Goal: Find specific page/section: Find specific page/section

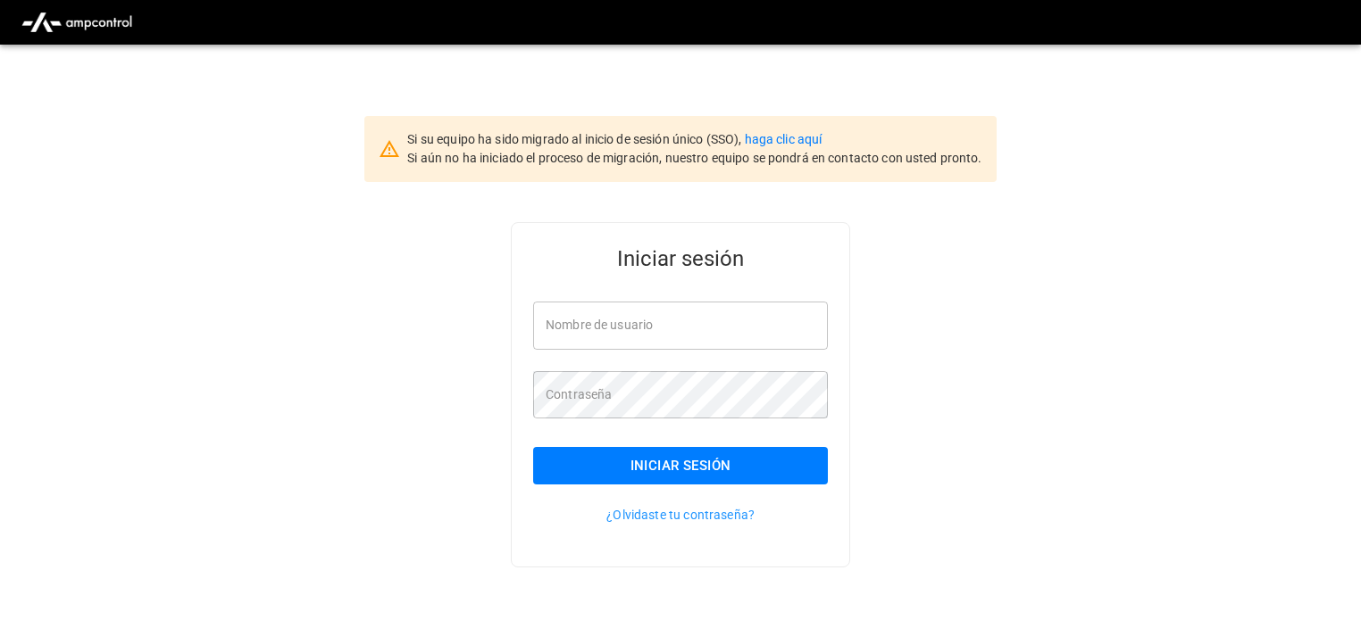
type input "**********"
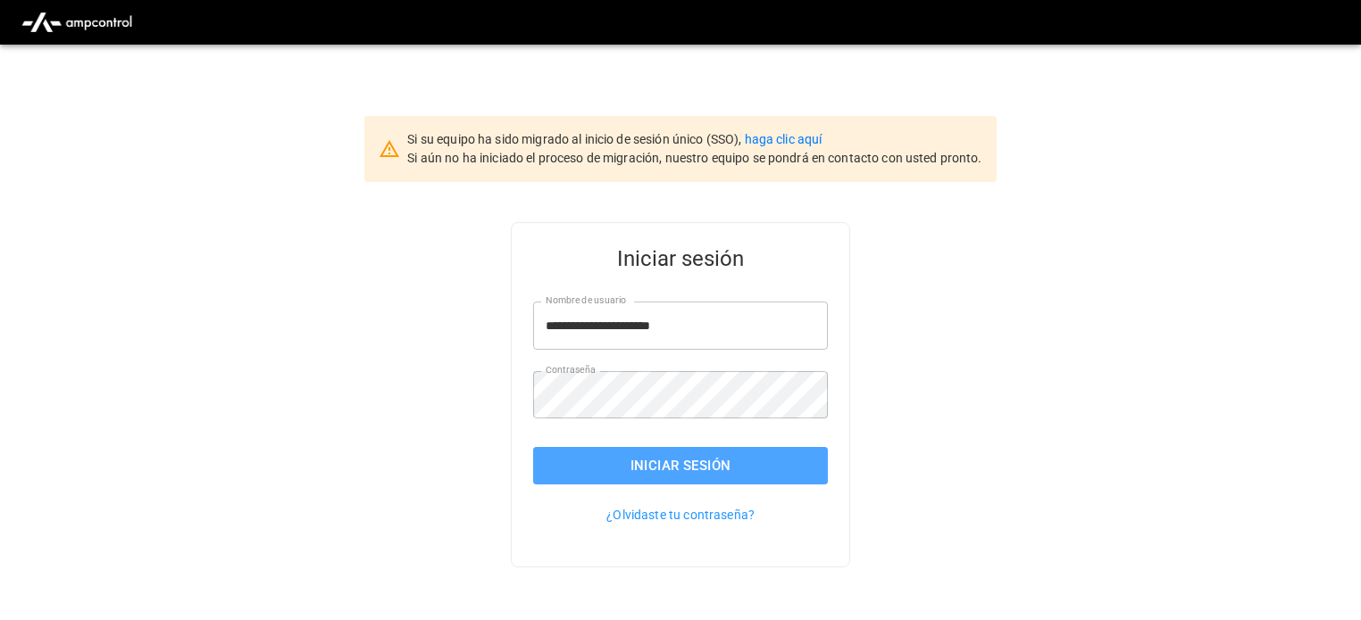
click at [724, 470] on button "Iniciar sesión" at bounding box center [680, 465] width 295 height 37
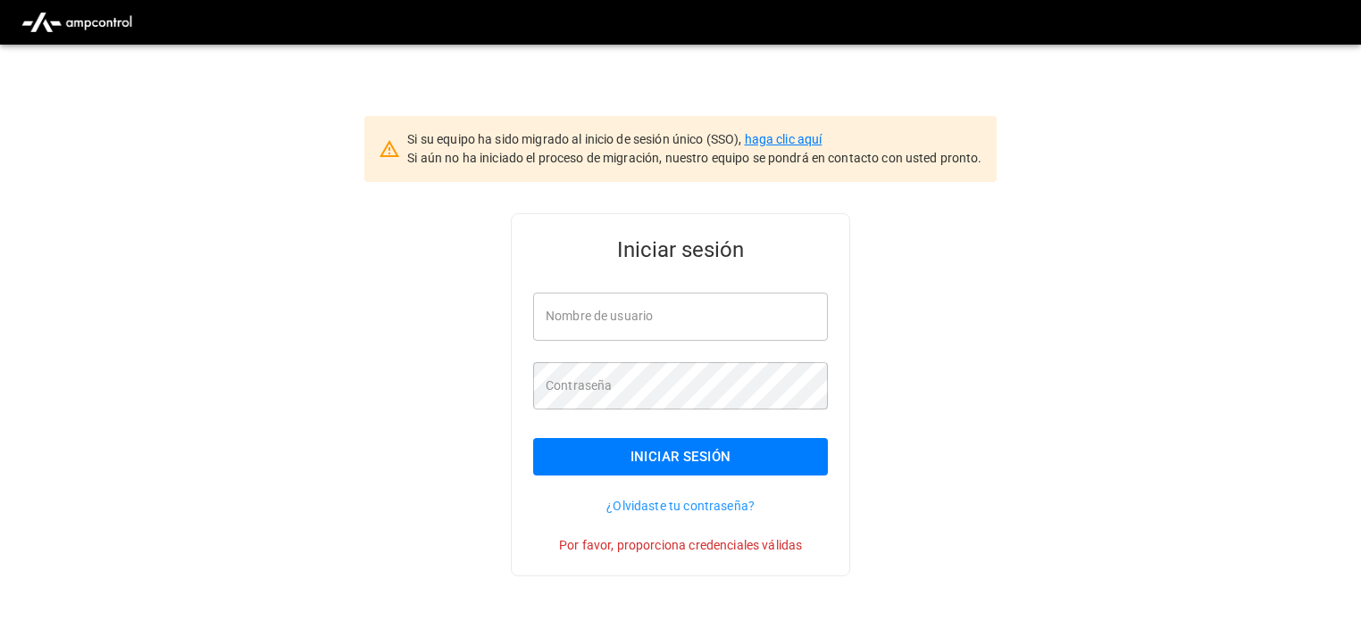
click at [798, 138] on link "haga clic aquí" at bounding box center [784, 139] width 78 height 14
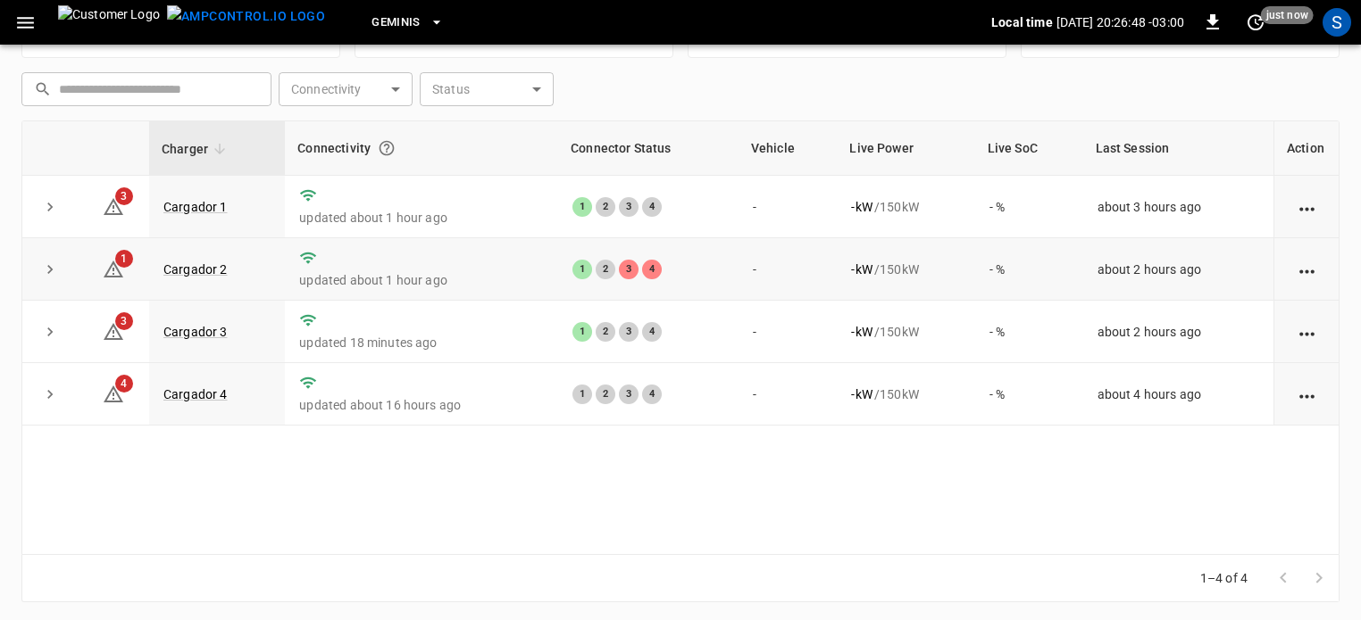
scroll to position [238, 0]
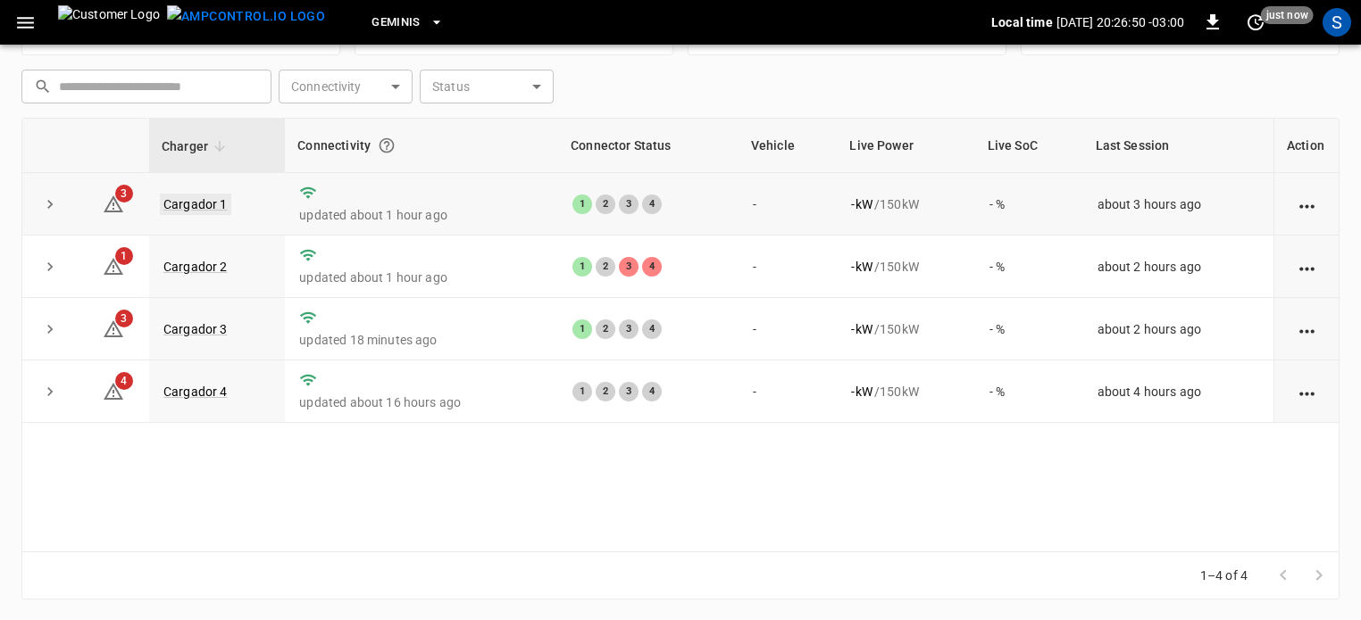
click at [182, 199] on link "Cargador 1" at bounding box center [195, 204] width 71 height 21
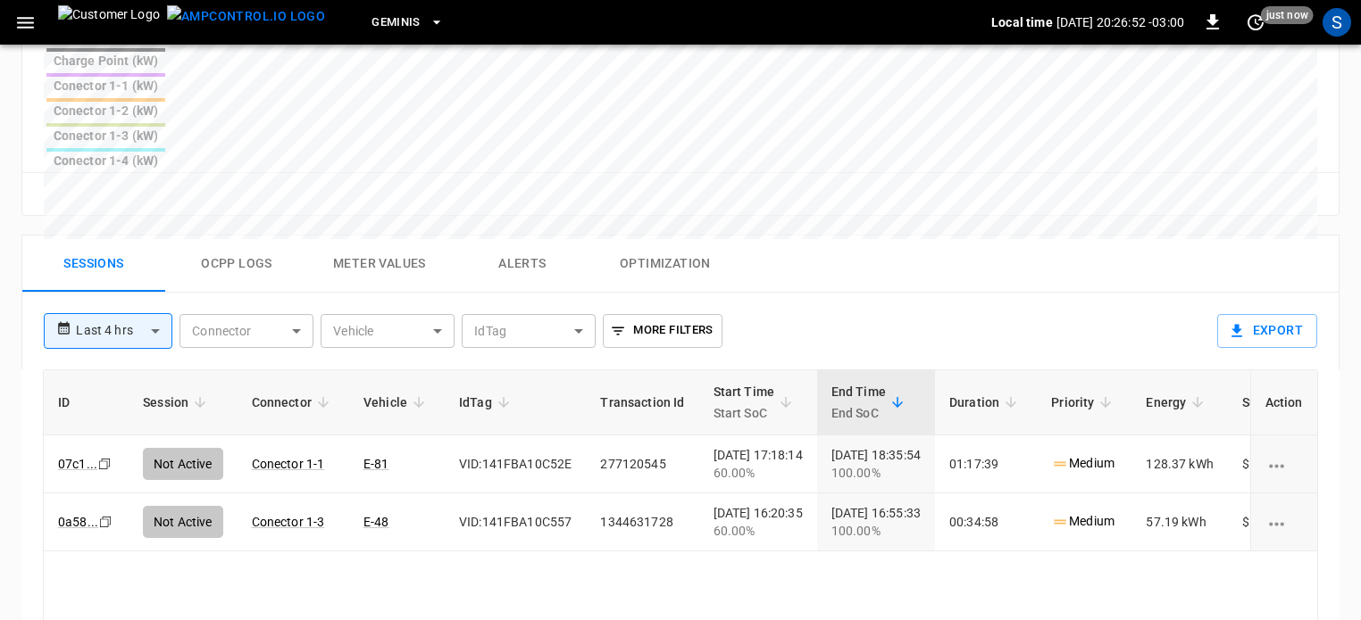
scroll to position [804, 0]
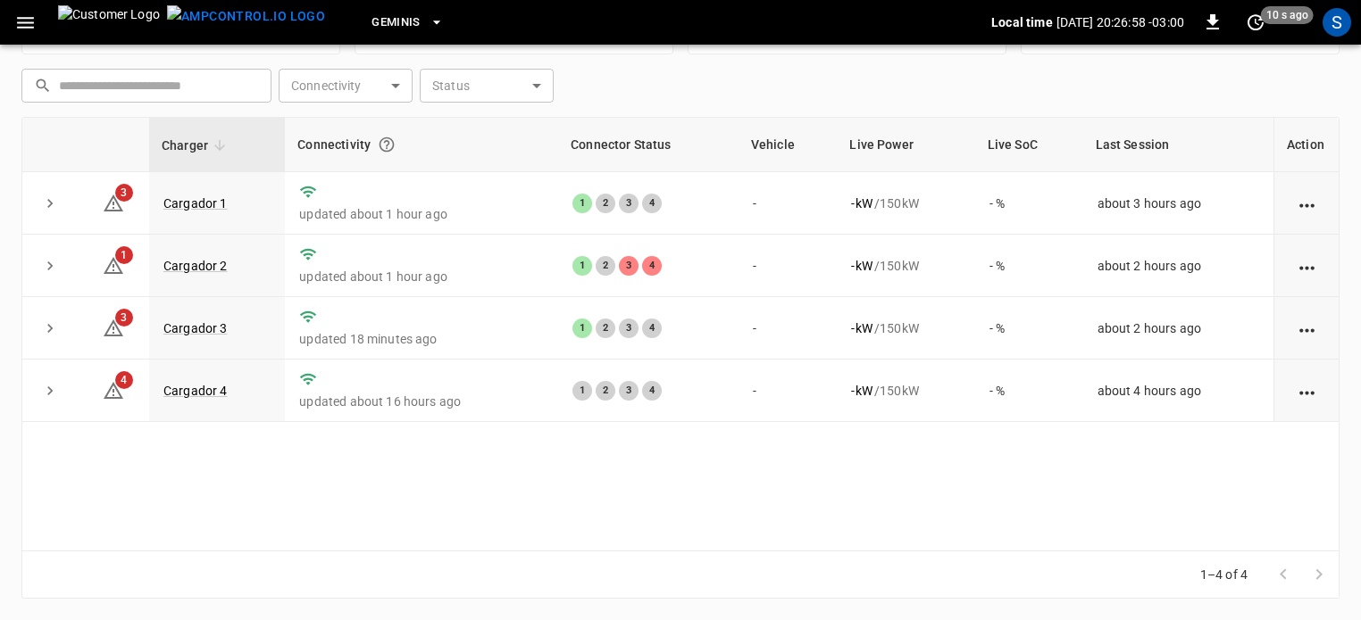
scroll to position [238, 0]
click at [211, 260] on link "Cargador 2" at bounding box center [195, 266] width 71 height 21
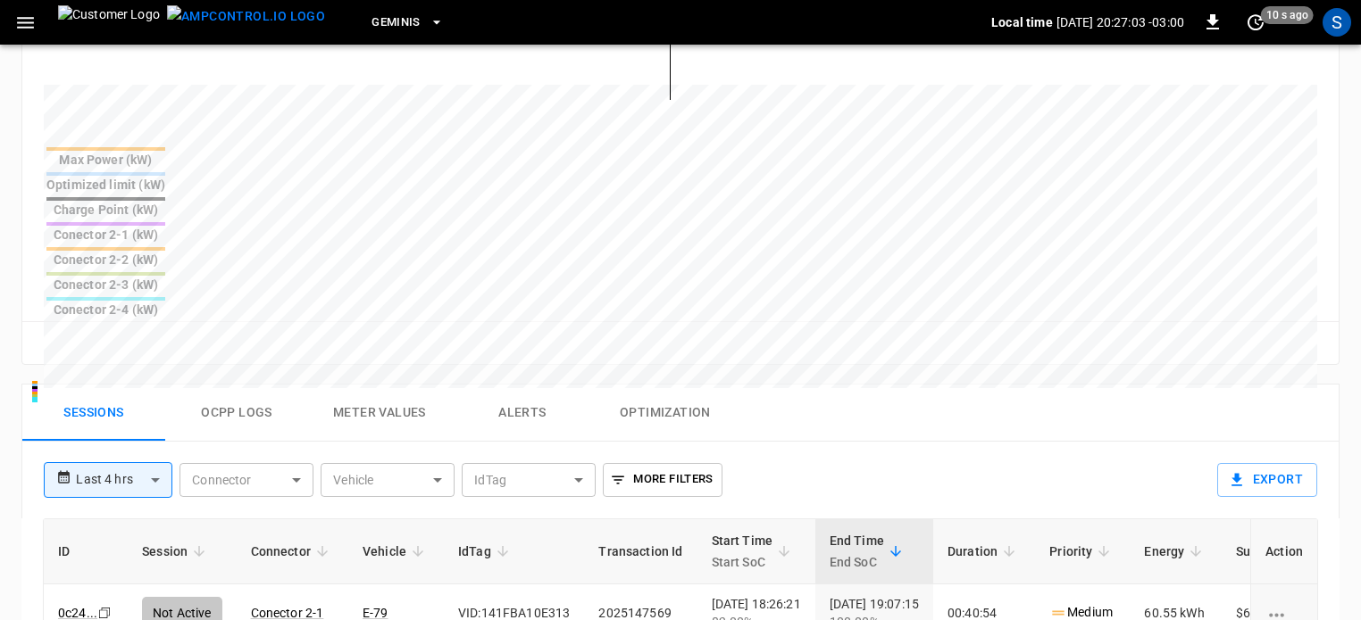
scroll to position [714, 0]
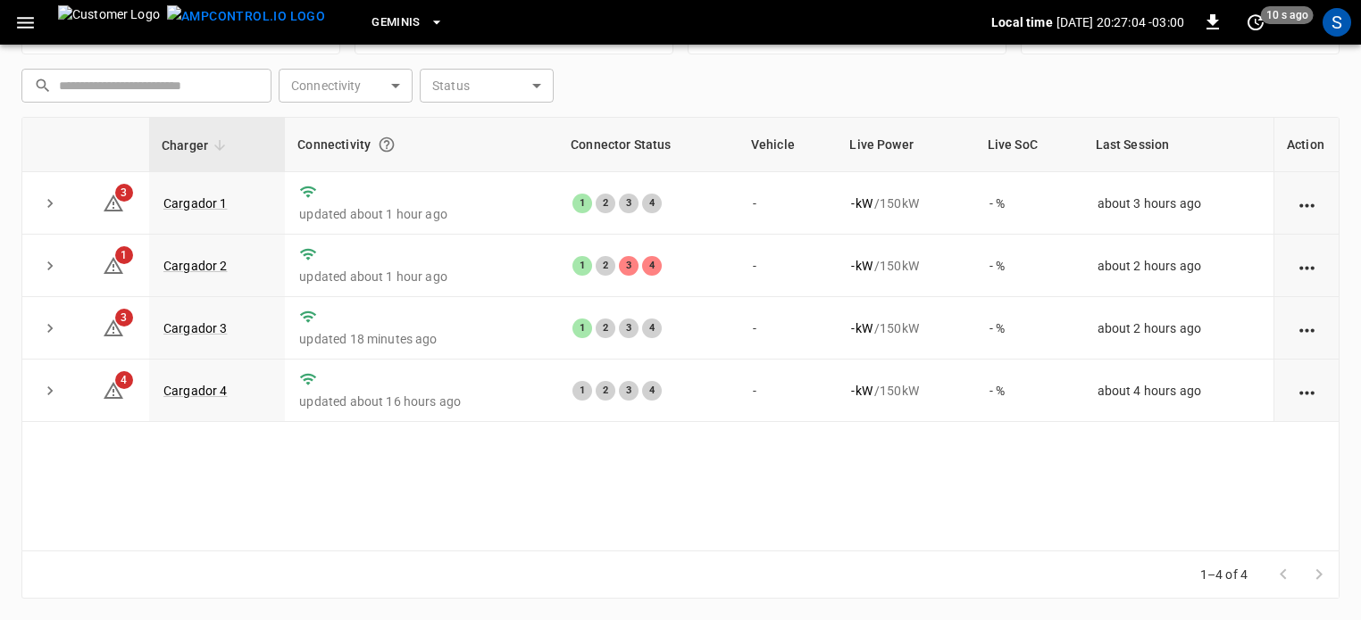
scroll to position [238, 0]
click at [204, 328] on link "Cargador 3" at bounding box center [195, 329] width 71 height 21
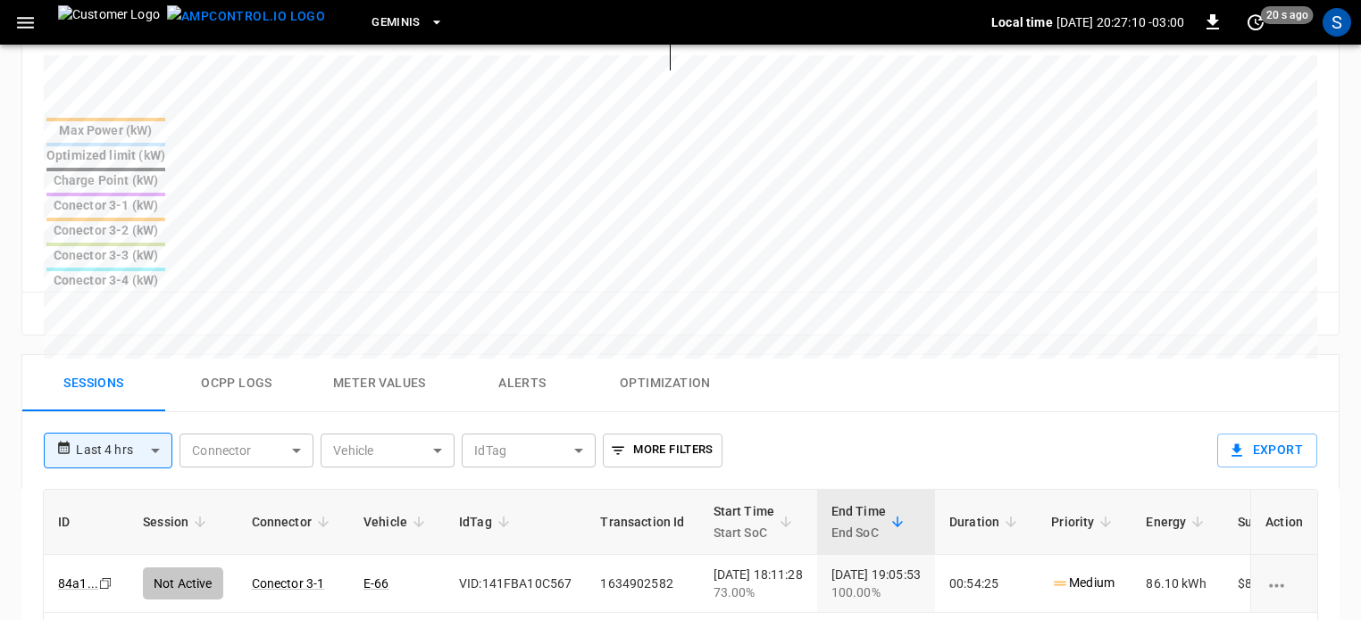
scroll to position [714, 0]
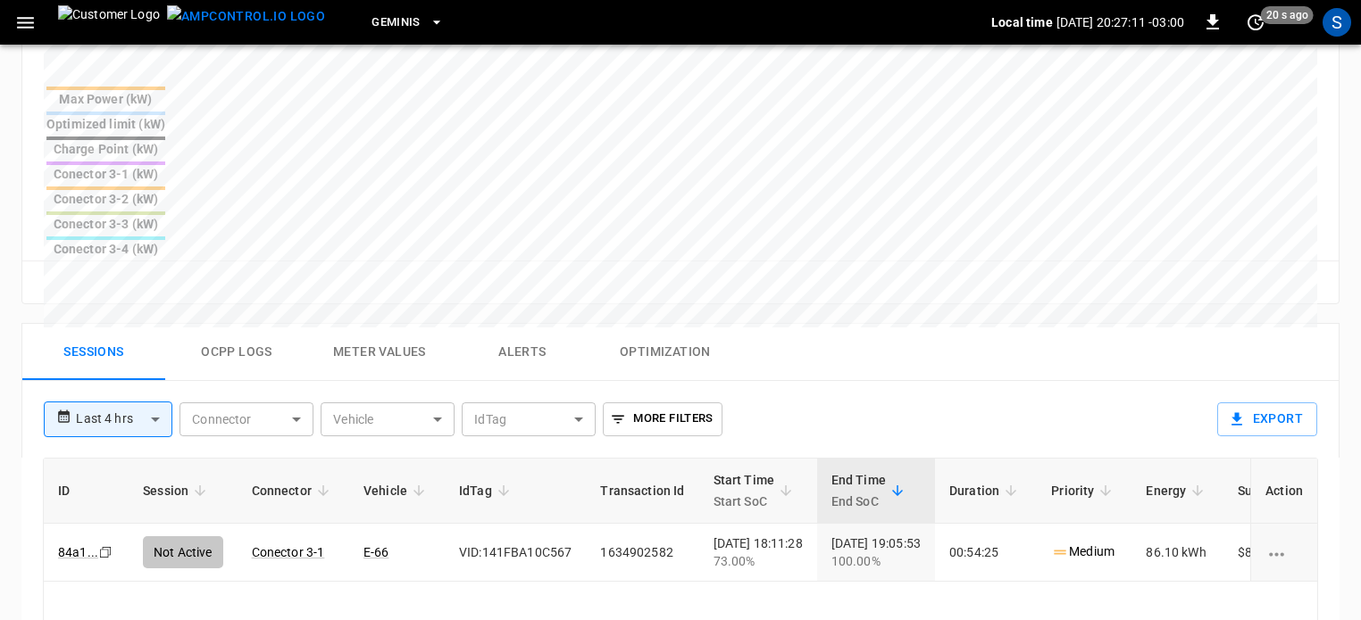
scroll to position [238, 0]
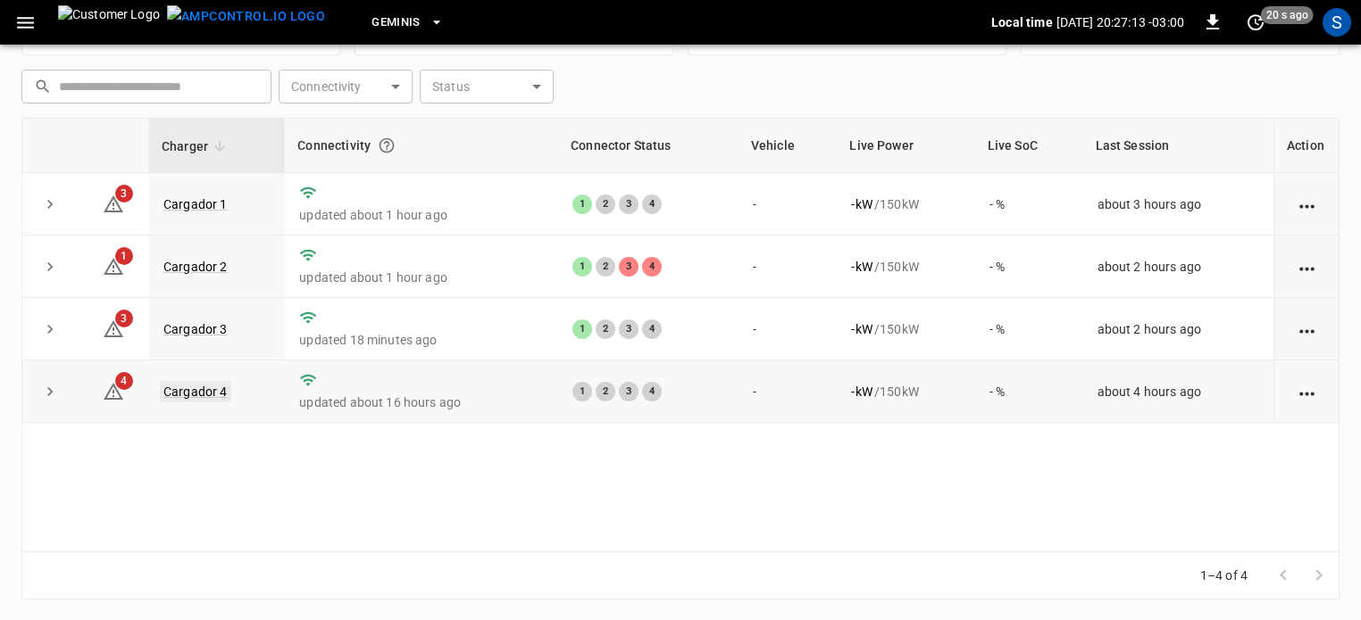
click at [227, 391] on link "Cargador 4" at bounding box center [195, 391] width 71 height 21
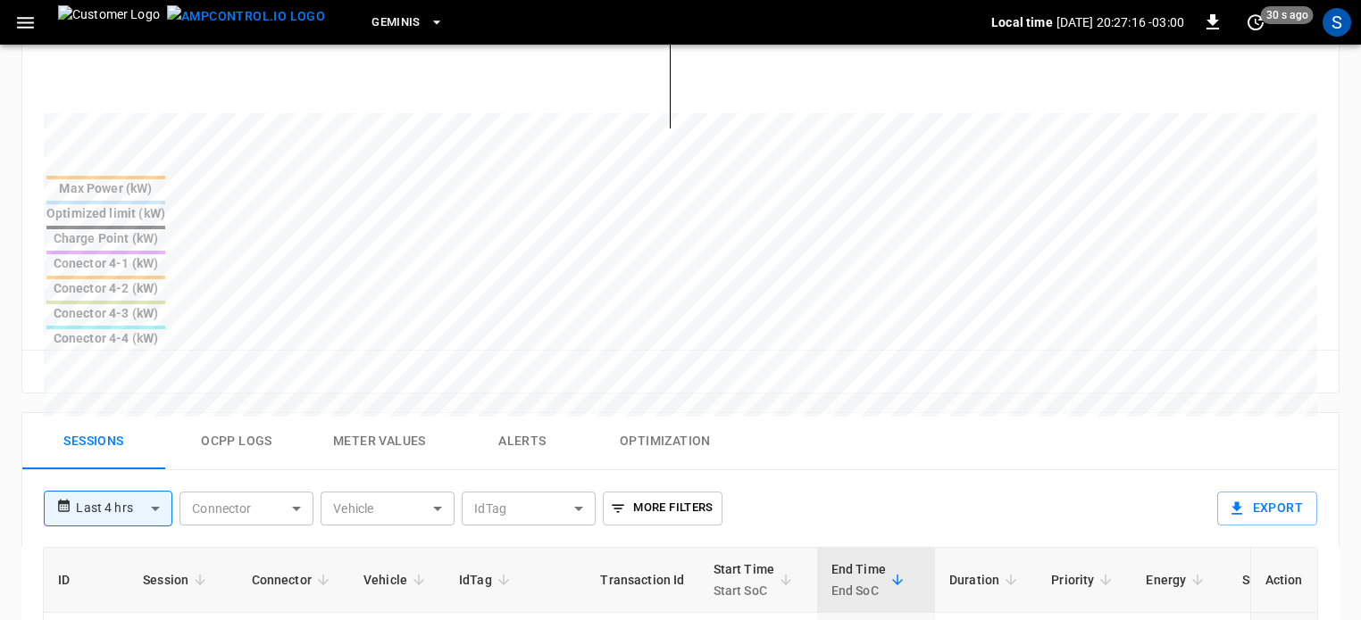
scroll to position [714, 0]
